Goal: Task Accomplishment & Management: Manage account settings

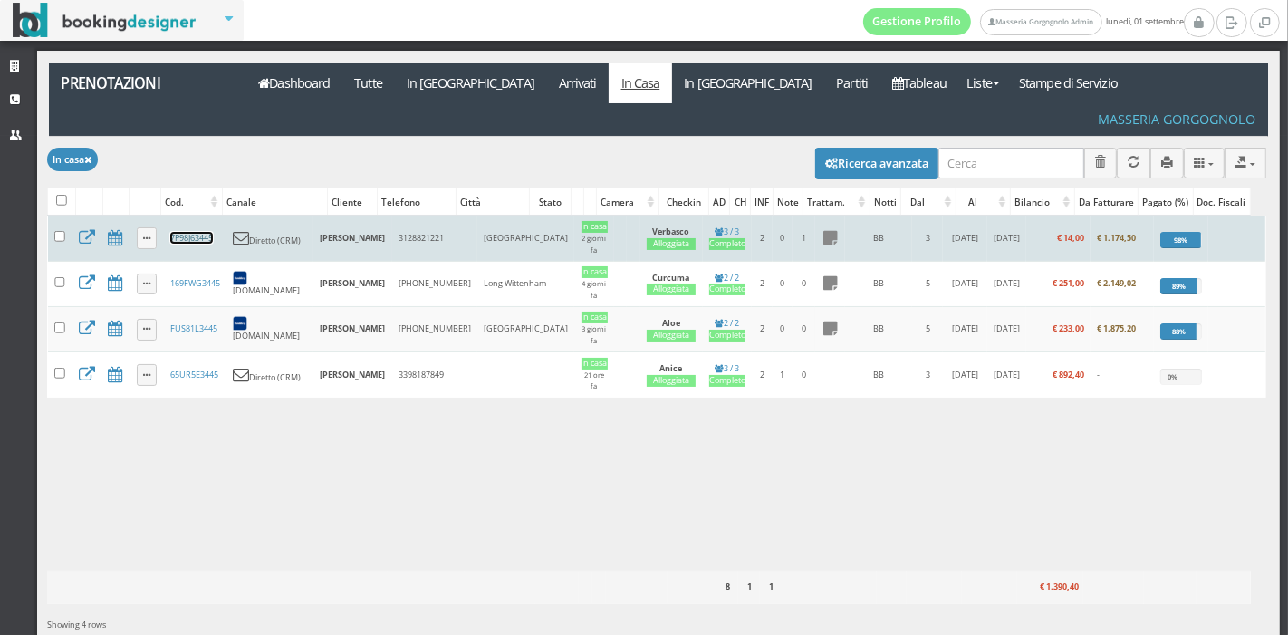
click at [205, 232] on link "7P98J63445" at bounding box center [191, 238] width 43 height 12
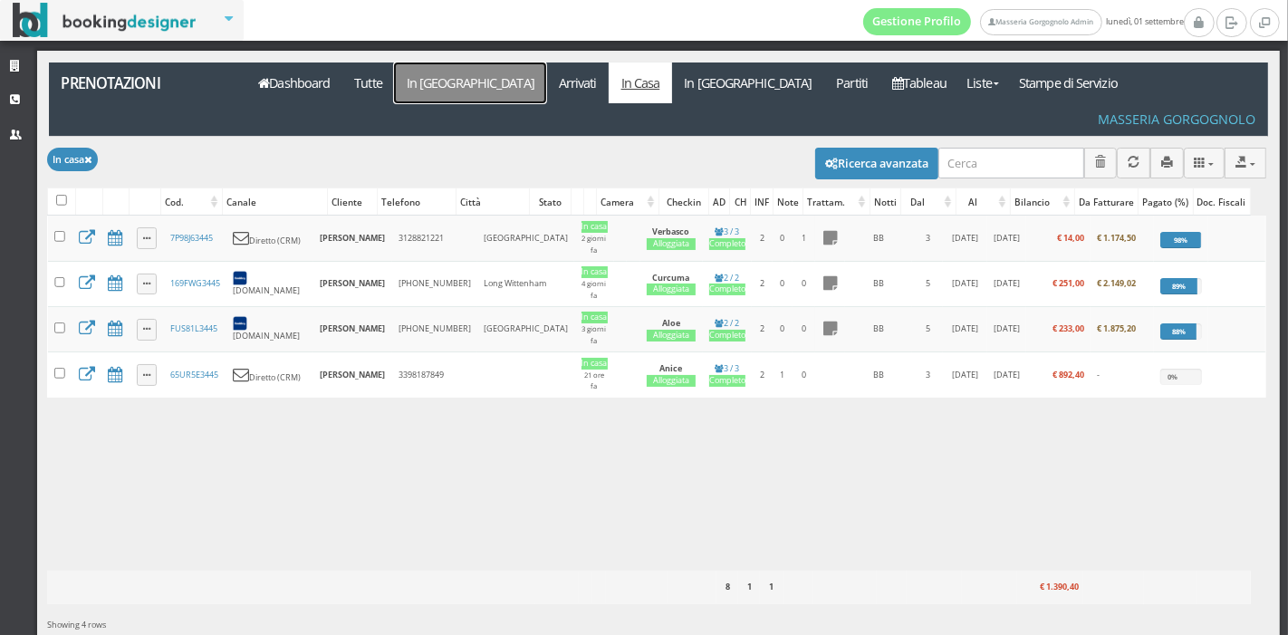
click at [435, 94] on link "In Arrivo" at bounding box center [470, 83] width 152 height 41
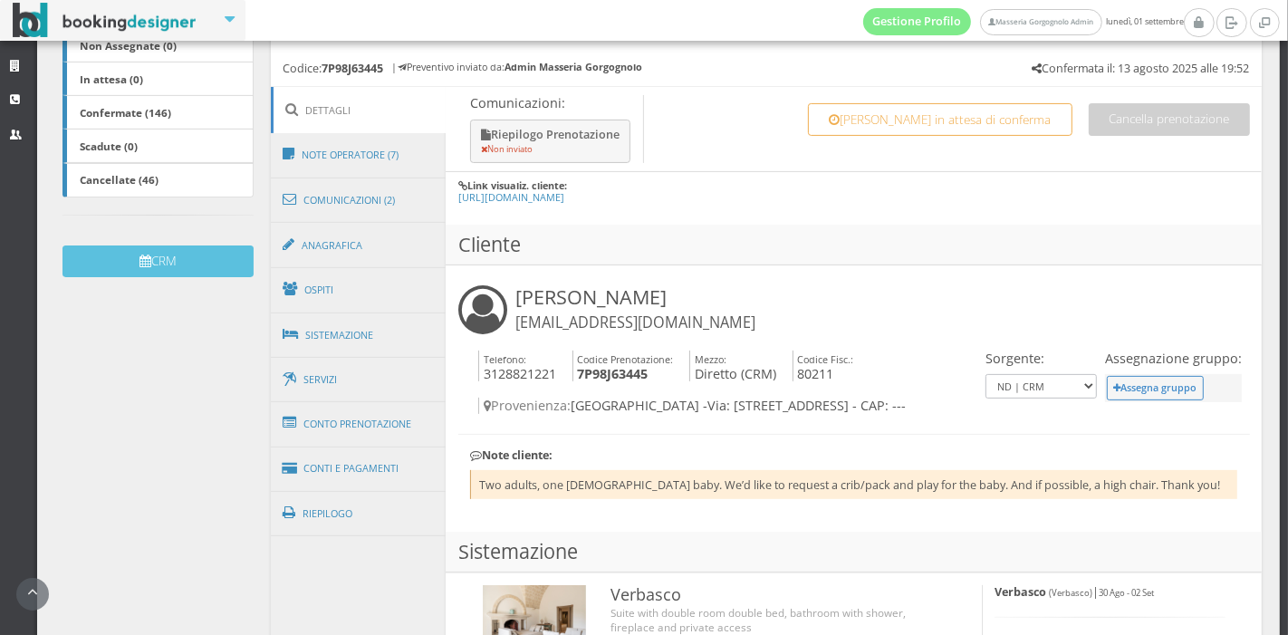
scroll to position [402, 0]
click at [328, 416] on link "Conto Prenotazione" at bounding box center [359, 423] width 176 height 47
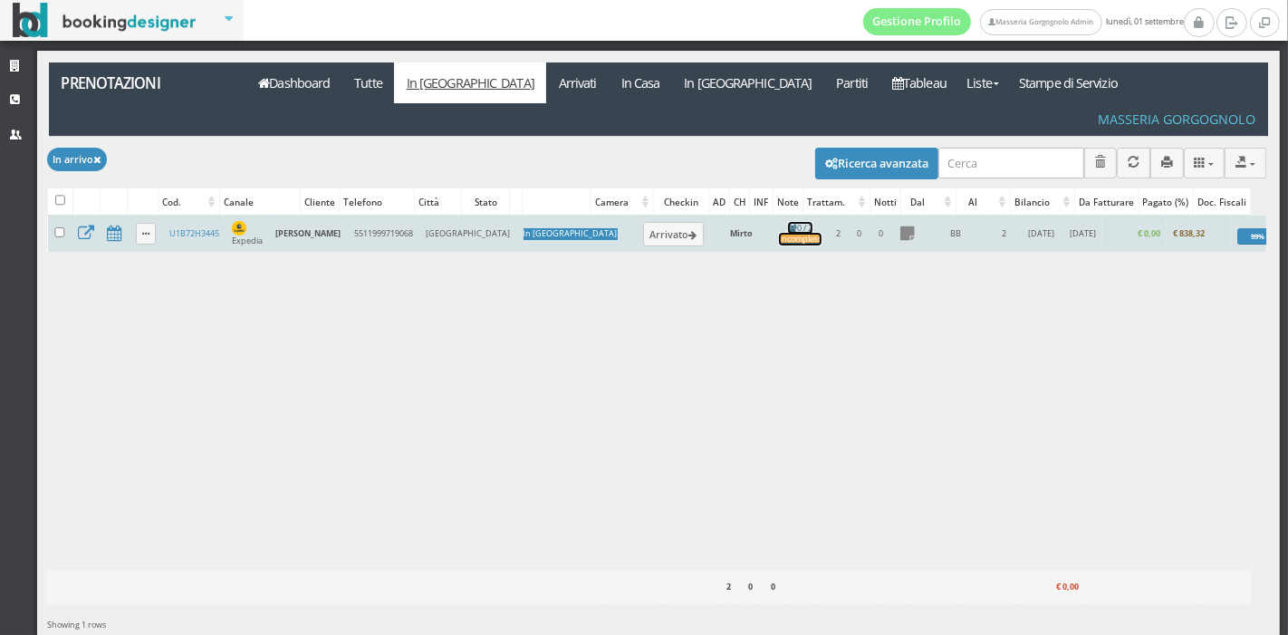
click at [779, 222] on link "0 / 2 Incompleto" at bounding box center [800, 234] width 43 height 24
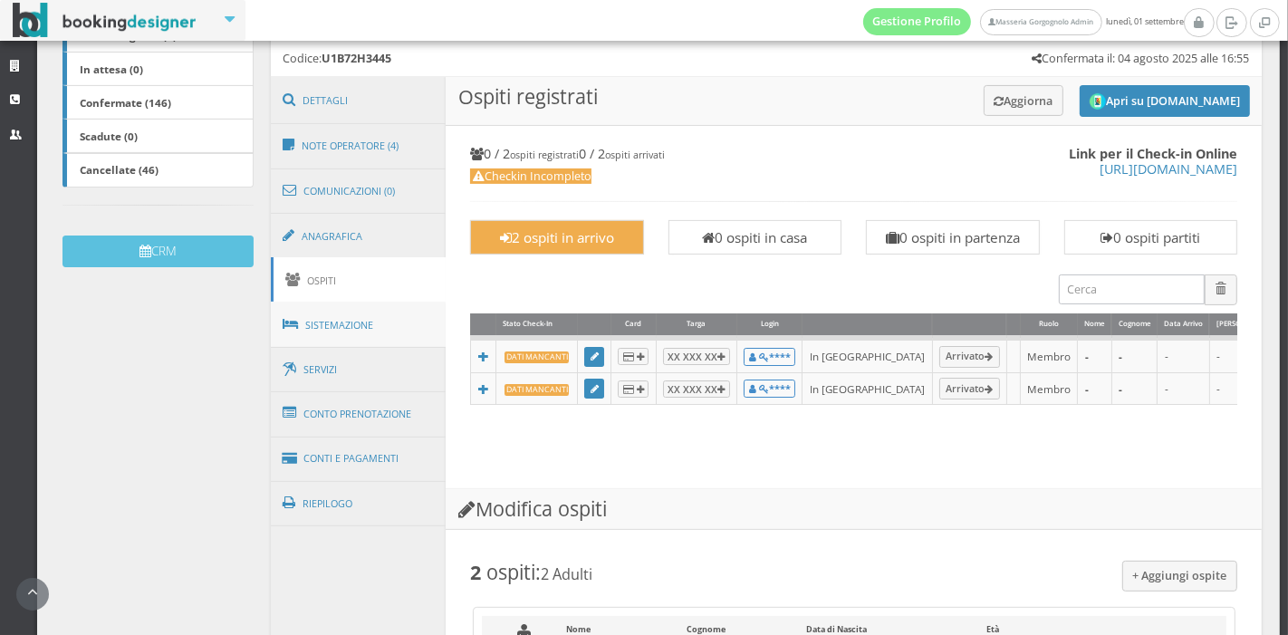
scroll to position [413, 0]
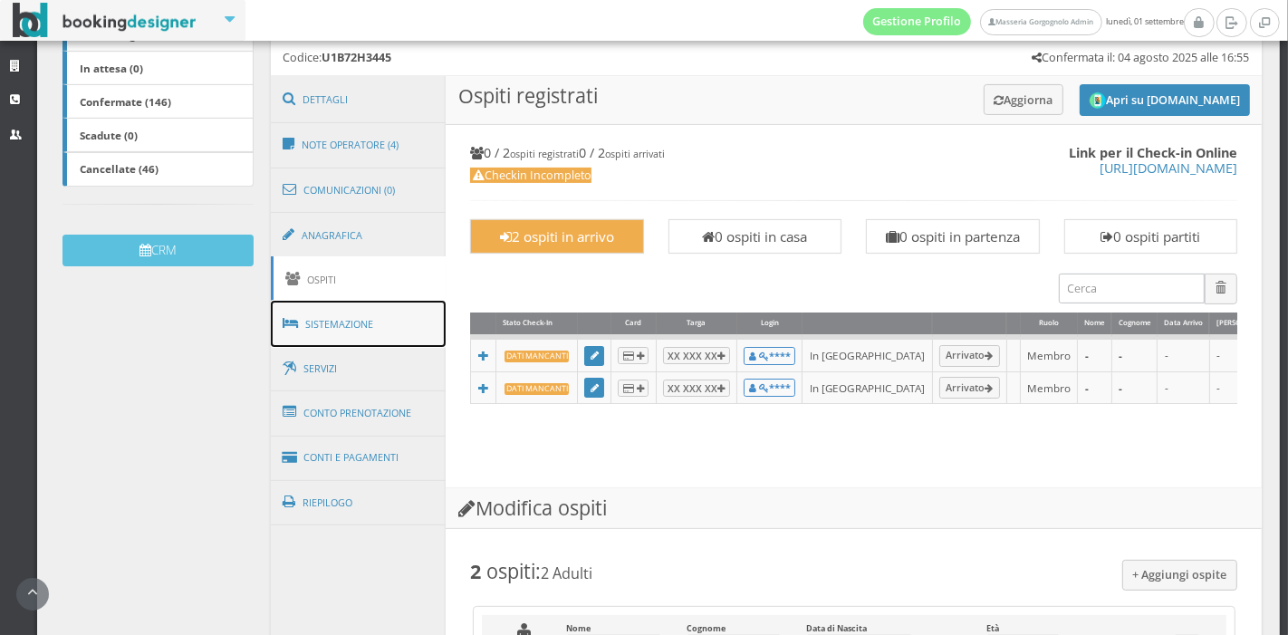
click at [360, 343] on link "Sistemazione" at bounding box center [359, 324] width 176 height 47
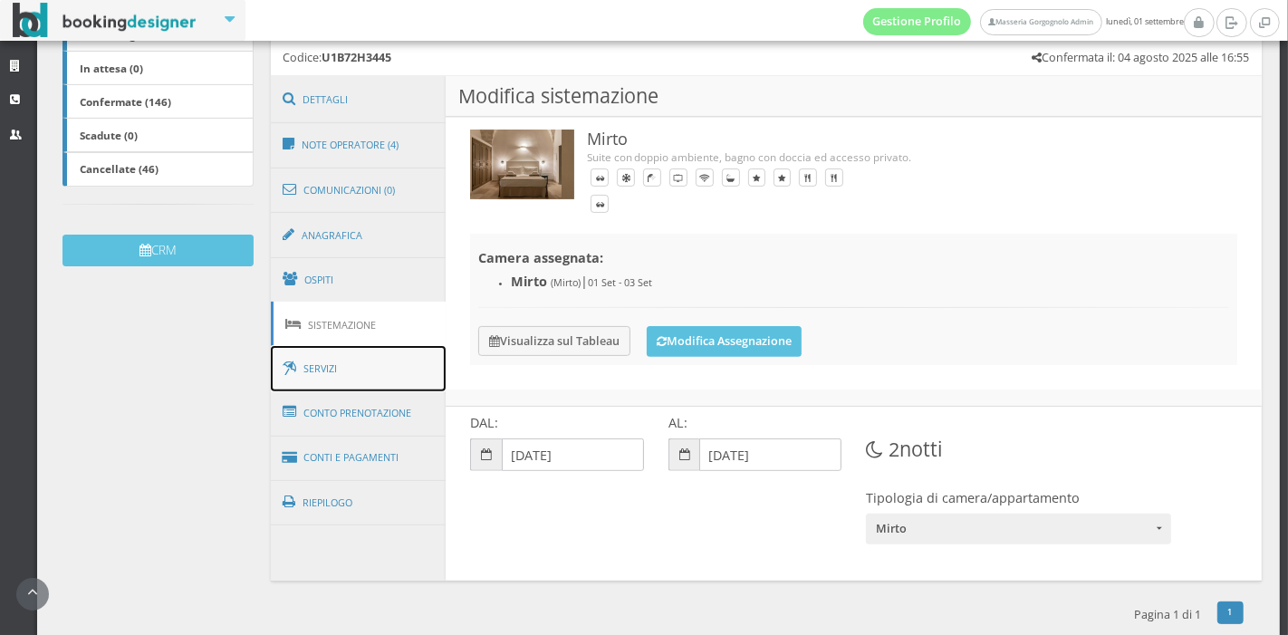
click at [371, 379] on link "Servizi" at bounding box center [359, 369] width 176 height 46
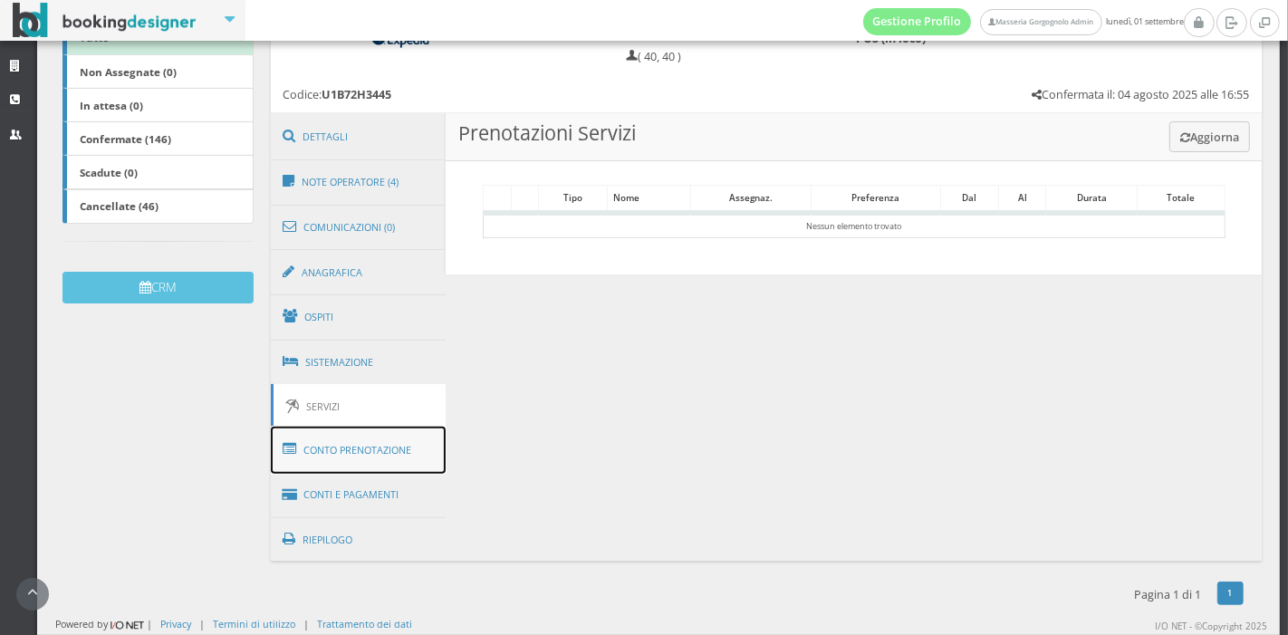
click at [361, 444] on link "Conto Prenotazione" at bounding box center [359, 450] width 176 height 47
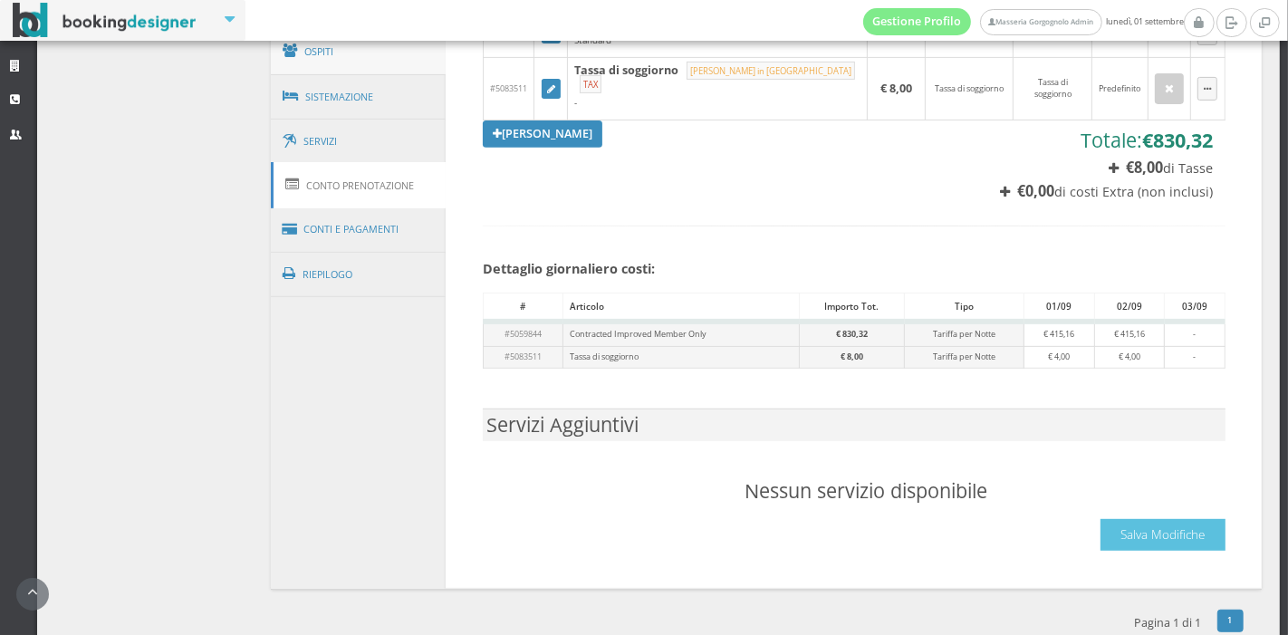
scroll to position [686, 0]
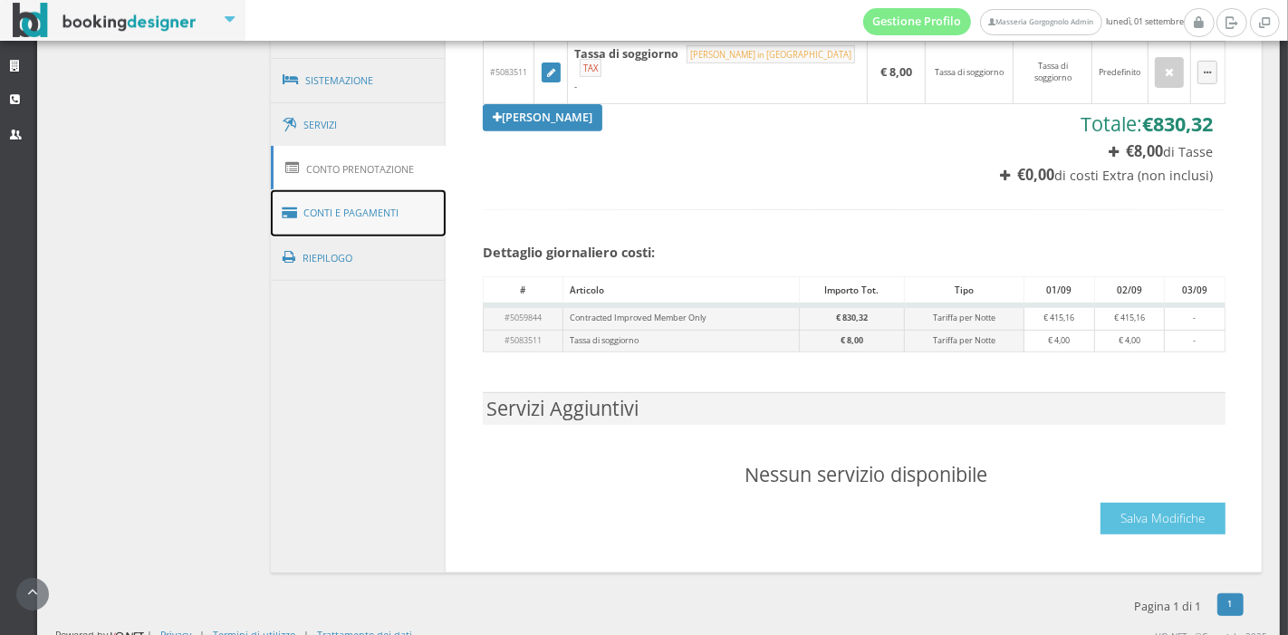
click at [388, 211] on link "Conti e Pagamenti" at bounding box center [359, 213] width 176 height 46
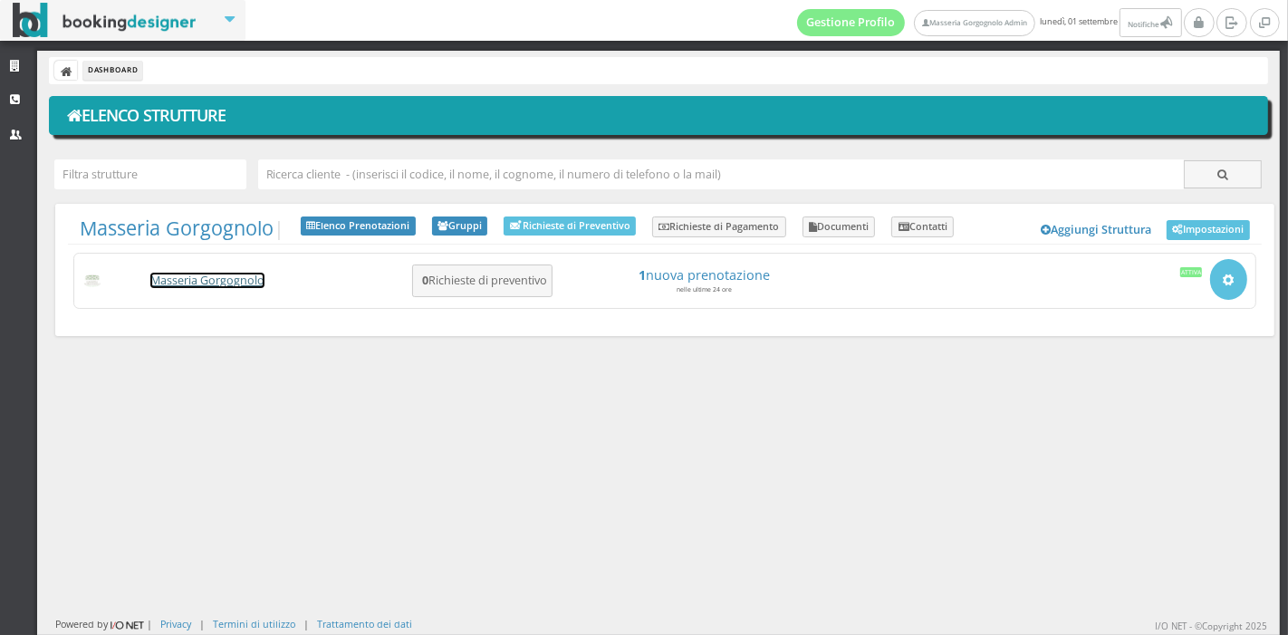
click at [208, 282] on link "Masseria Gorgognolo" at bounding box center [207, 280] width 114 height 15
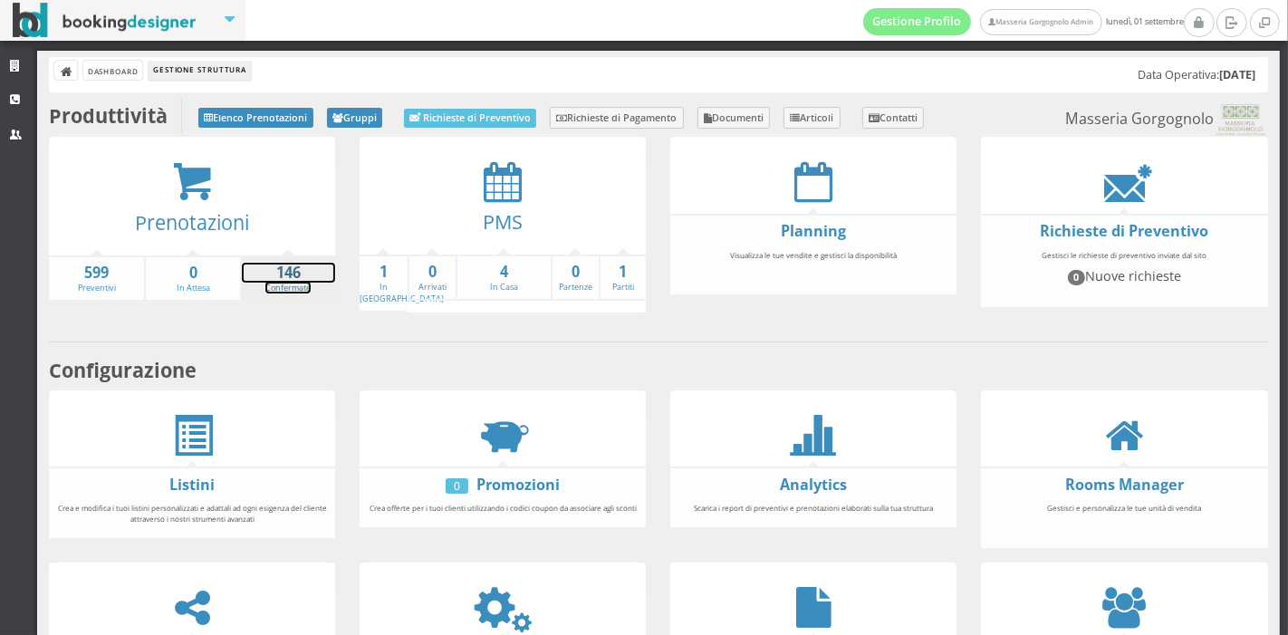
click at [276, 263] on strong "146" at bounding box center [288, 273] width 93 height 21
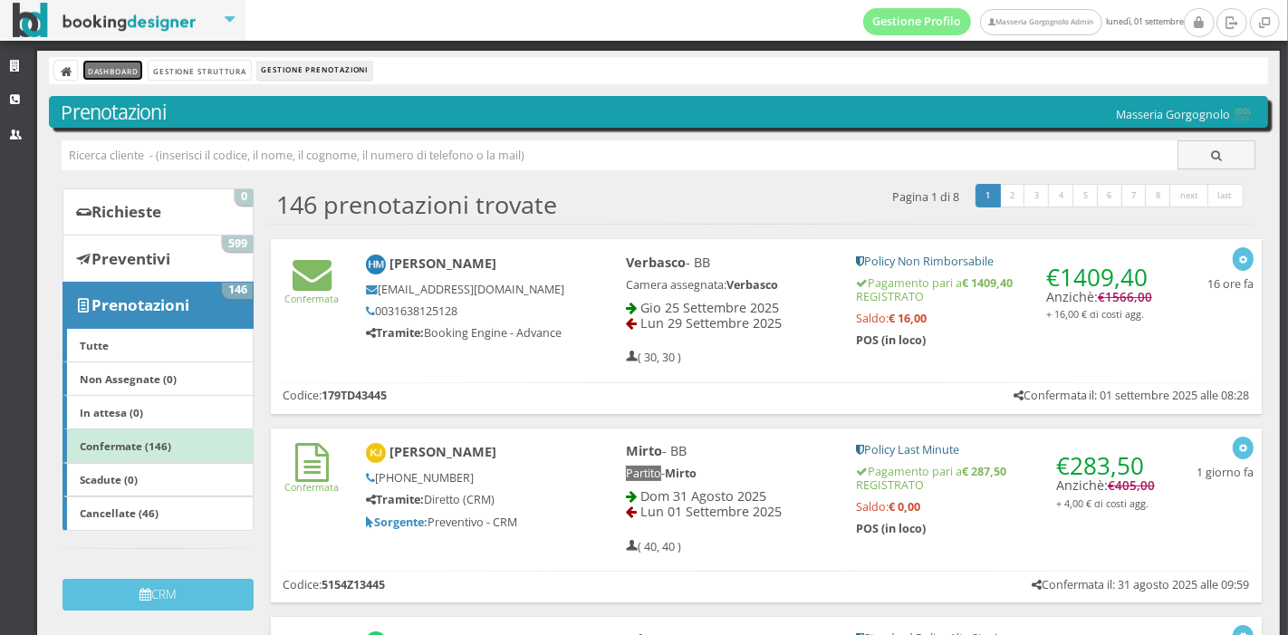
click at [121, 69] on link "Dashboard" at bounding box center [112, 70] width 59 height 19
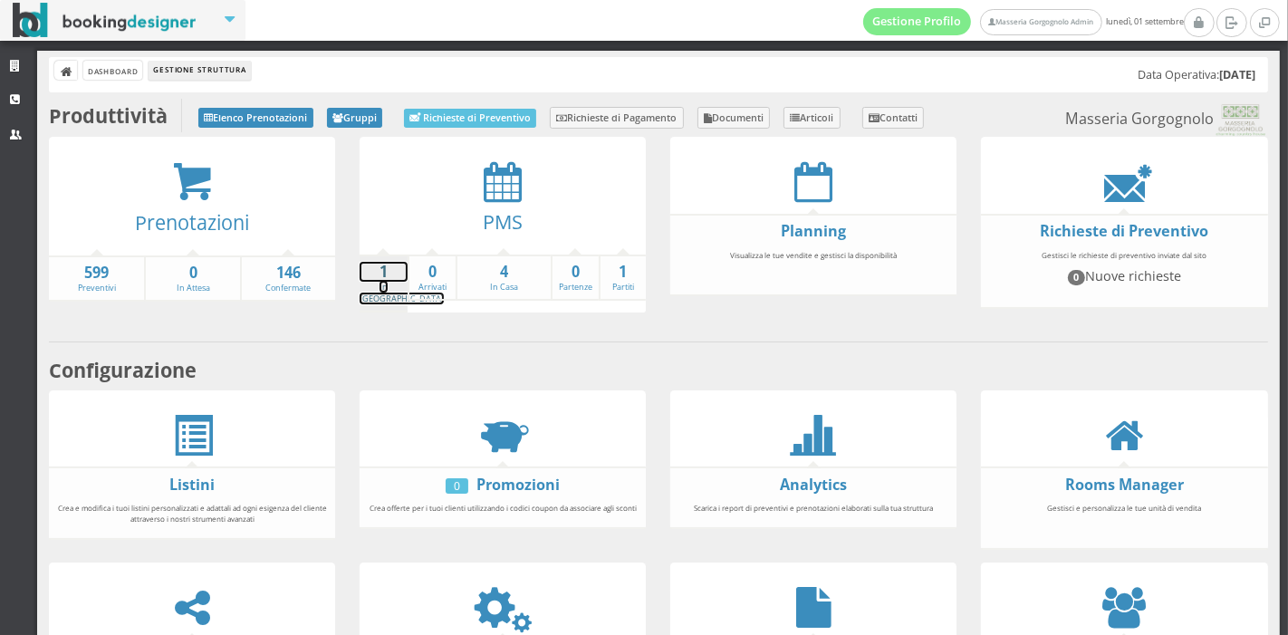
click at [385, 270] on strong "1" at bounding box center [384, 272] width 48 height 21
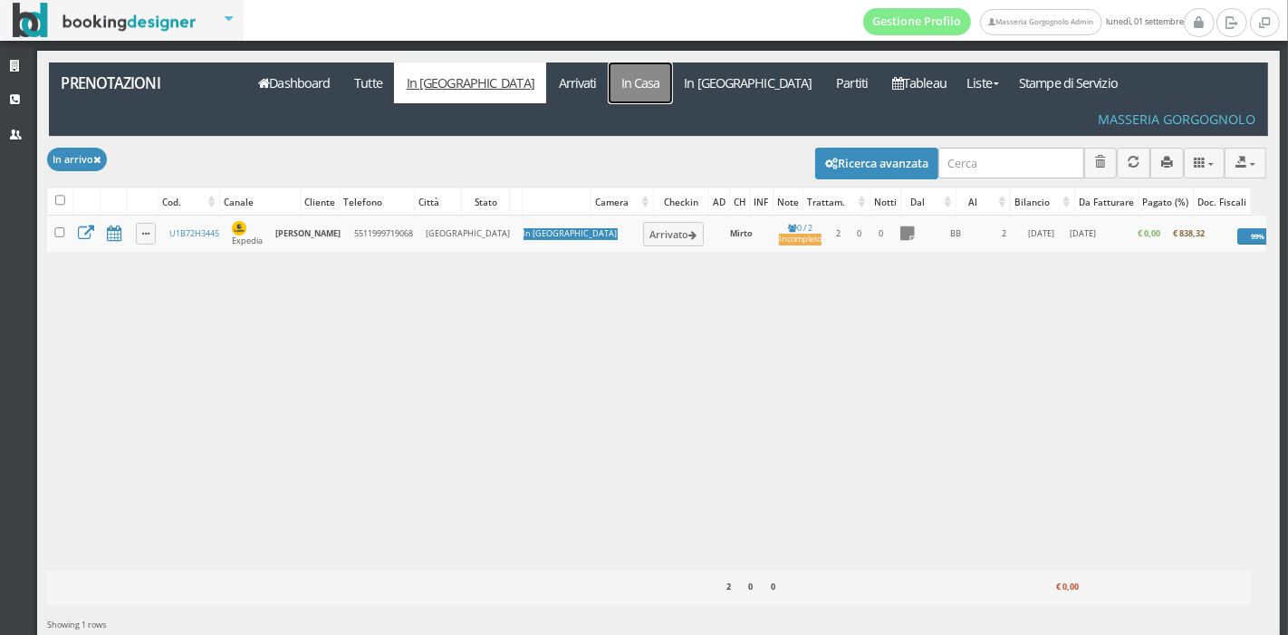
click at [609, 97] on link "In Casa" at bounding box center [640, 83] width 63 height 41
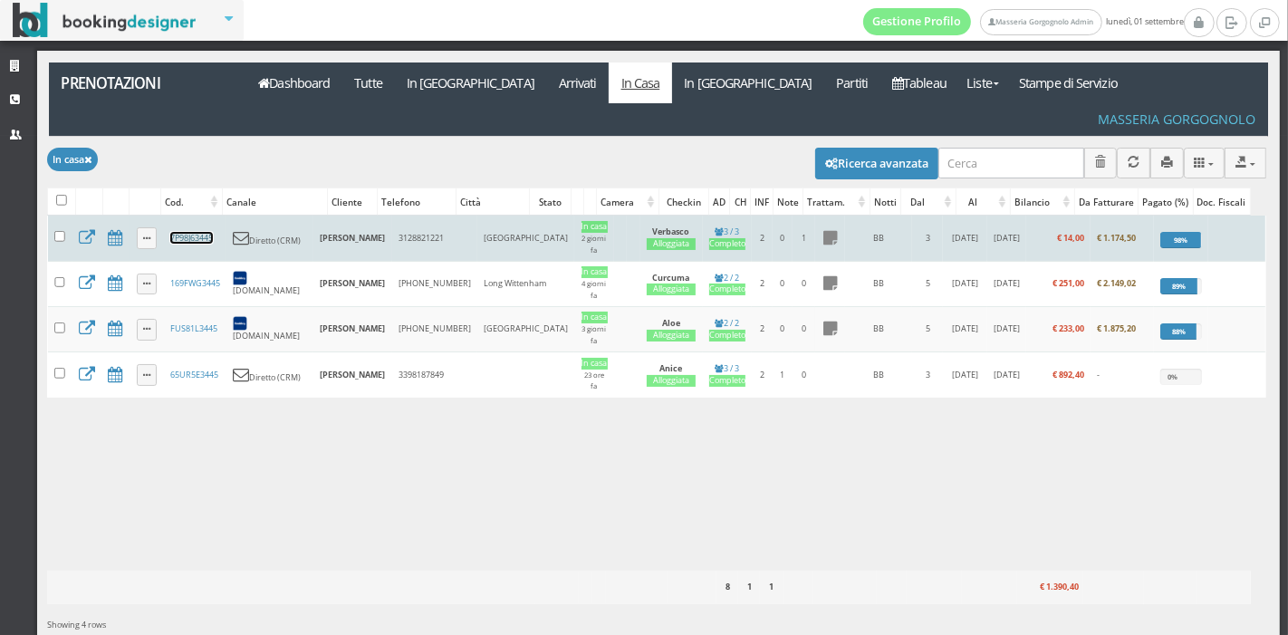
click at [191, 232] on link "7P98J63445" at bounding box center [191, 238] width 43 height 12
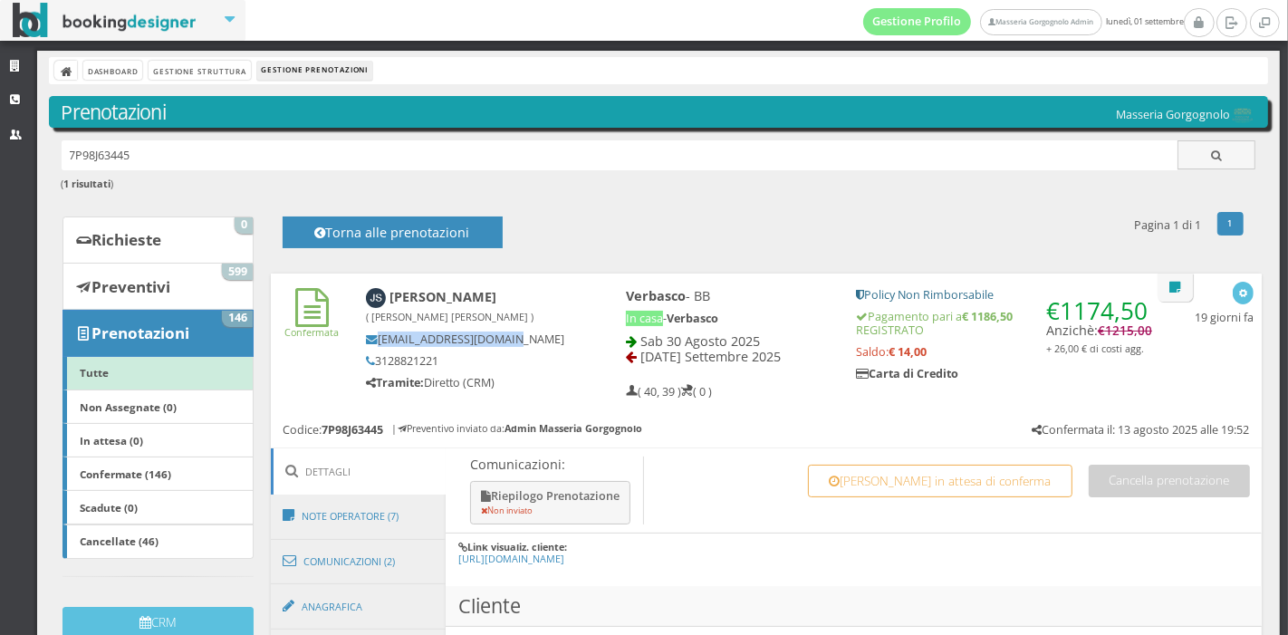
drag, startPoint x: 569, startPoint y: 338, endPoint x: 359, endPoint y: 342, distance: 210.2
click at [359, 342] on div "[PERSON_NAME] ( [PERSON_NAME] [PERSON_NAME] ) [EMAIL_ADDRESS][DOMAIN_NAME] 3128…" at bounding box center [465, 339] width 224 height 118
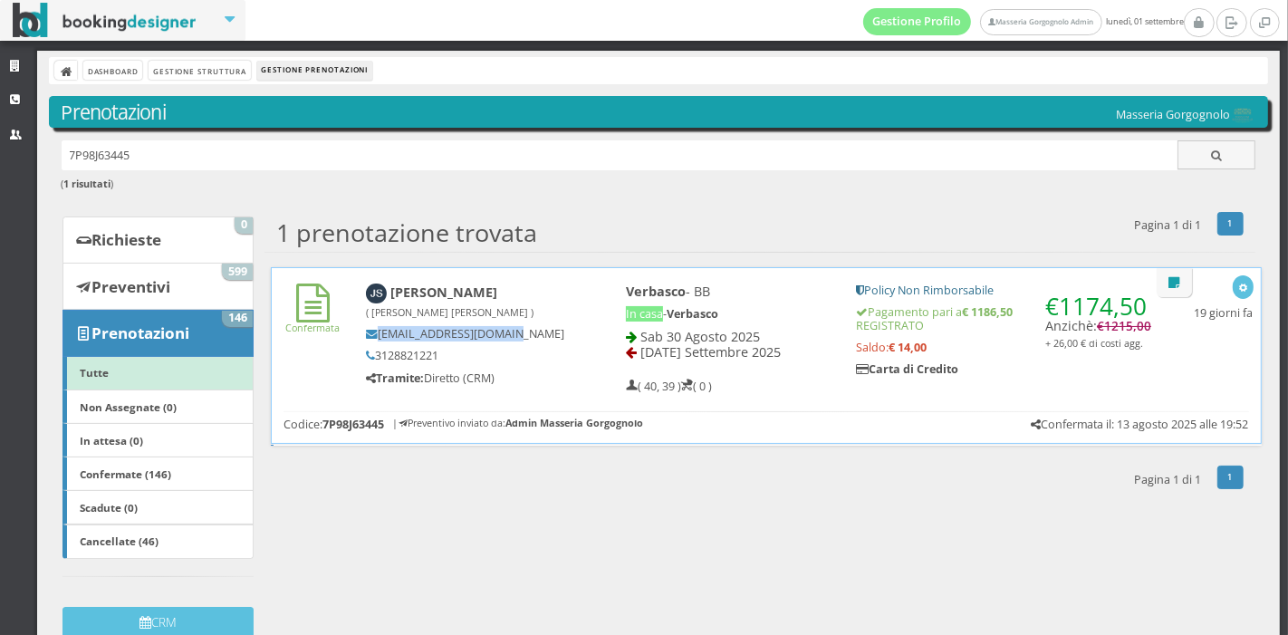
scroll to position [25, 0]
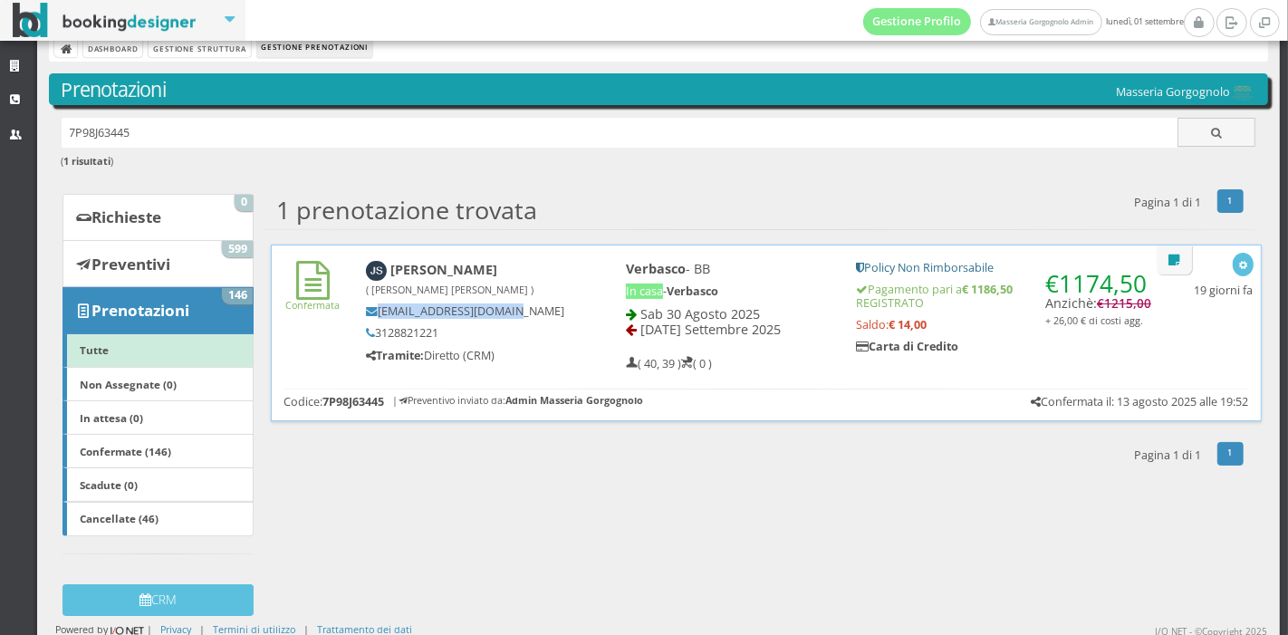
copy h5 "[EMAIL_ADDRESS][DOMAIN_NAME]"
drag, startPoint x: 450, startPoint y: 329, endPoint x: 372, endPoint y: 340, distance: 78.7
click at [372, 340] on div "[EMAIL_ADDRESS][DOMAIN_NAME] 3128821221 Tramite: Diretto (CRM)" at bounding box center [465, 332] width 198 height 57
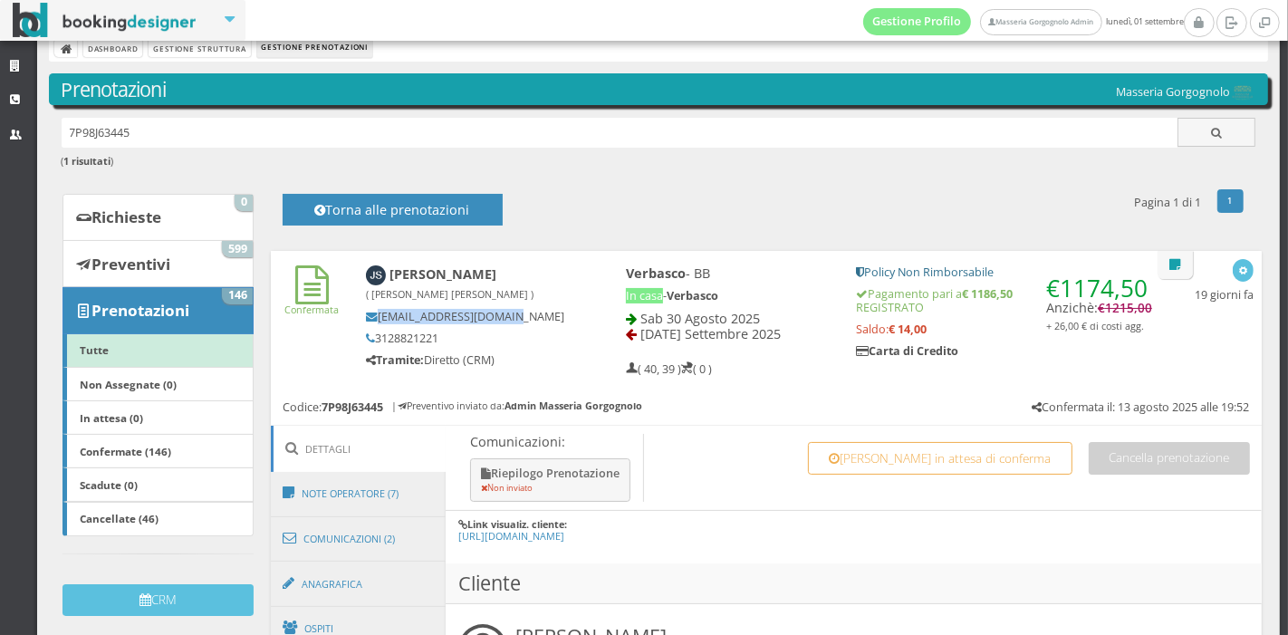
drag, startPoint x: 520, startPoint y: 276, endPoint x: 384, endPoint y: 278, distance: 135.9
click at [384, 278] on h4 "[PERSON_NAME] ( [PERSON_NAME] [PERSON_NAME] )" at bounding box center [465, 283] width 199 height 36
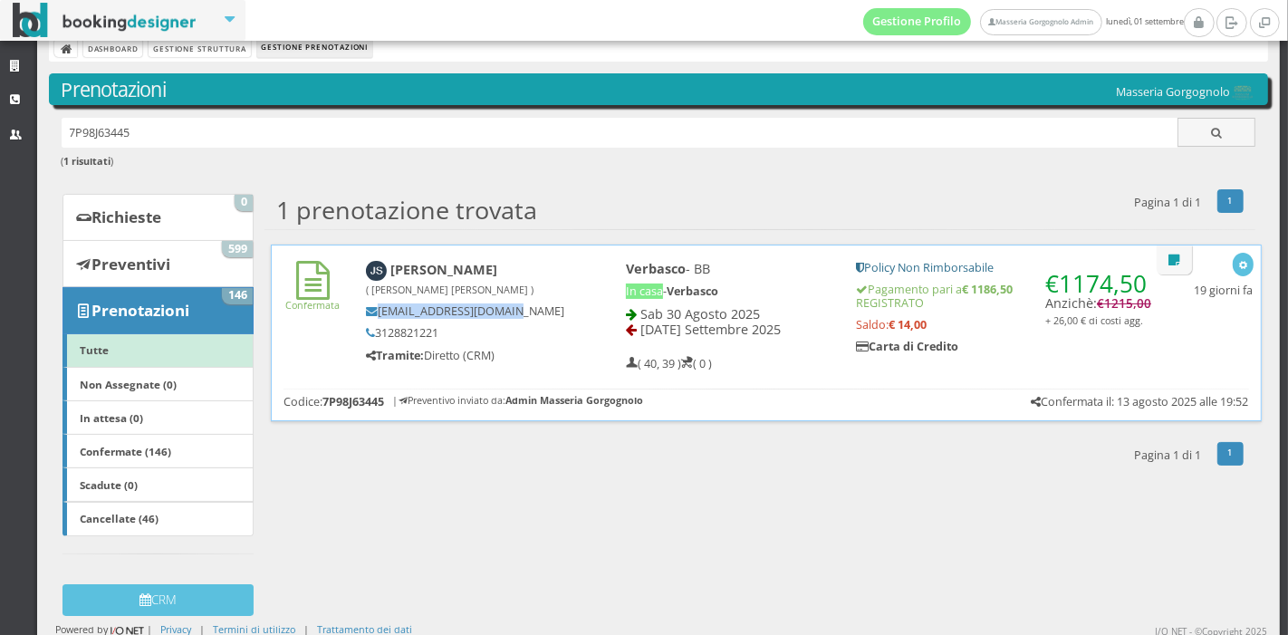
copy b "[PERSON_NAME]"
